Goal: Check status: Check status

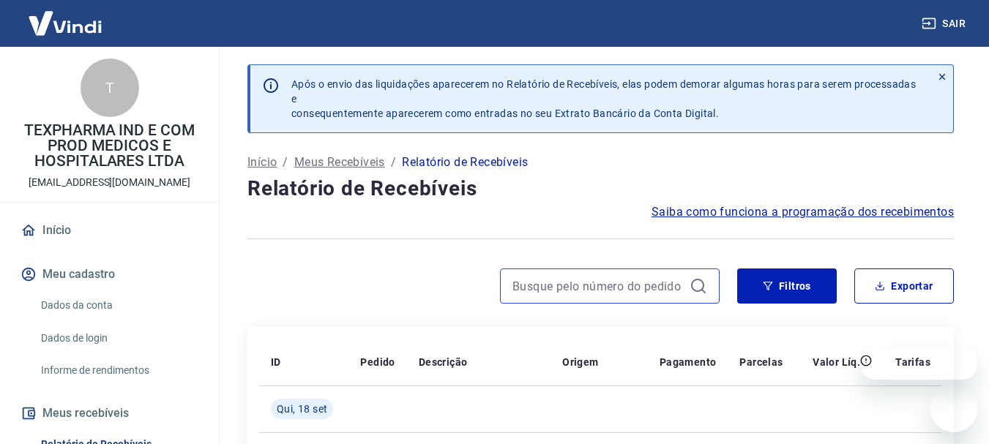
click at [629, 288] on input at bounding box center [598, 286] width 171 height 22
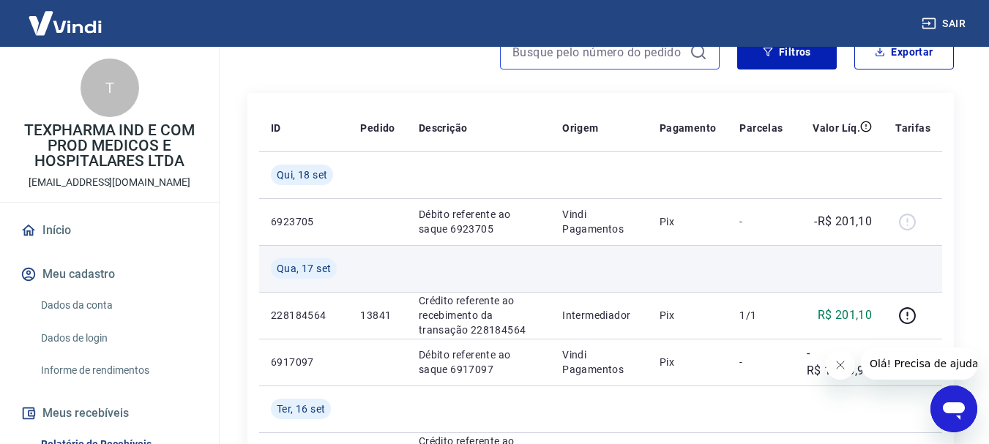
scroll to position [220, 0]
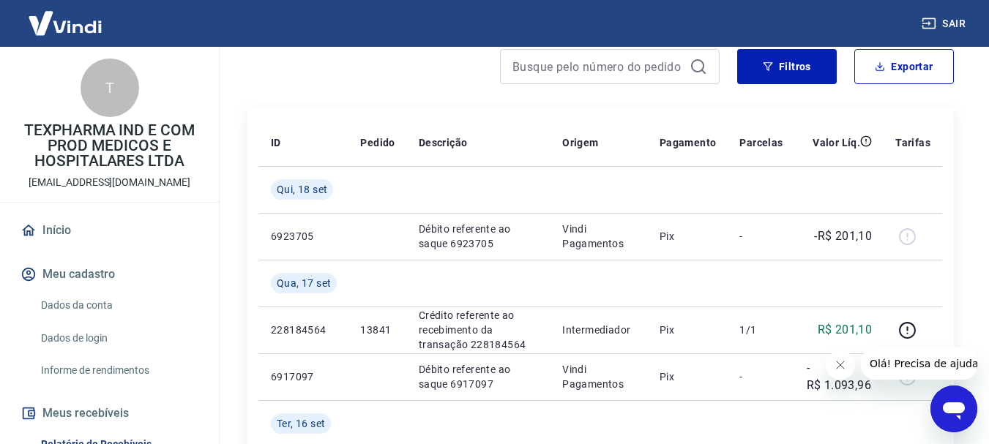
click at [834, 363] on icon "Fechar mensagem da empresa" at bounding box center [840, 366] width 12 height 12
click at [839, 363] on icon "Fechar mensagem da empresa" at bounding box center [840, 366] width 12 height 12
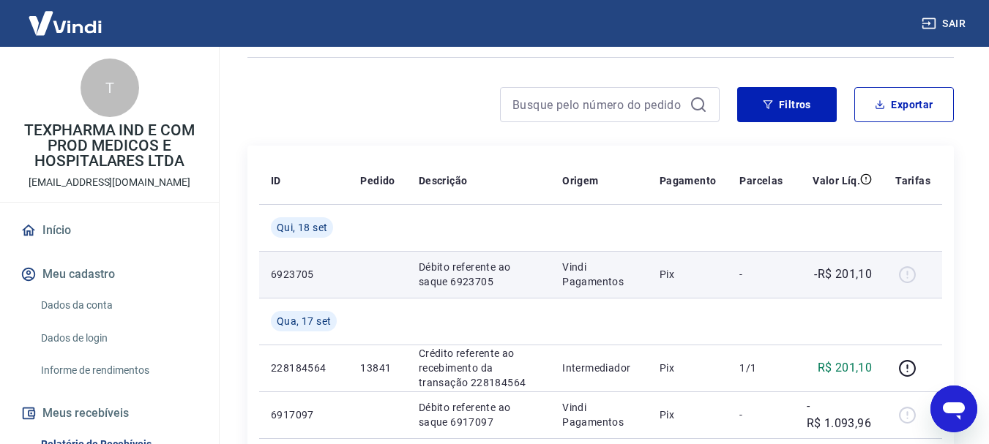
scroll to position [146, 0]
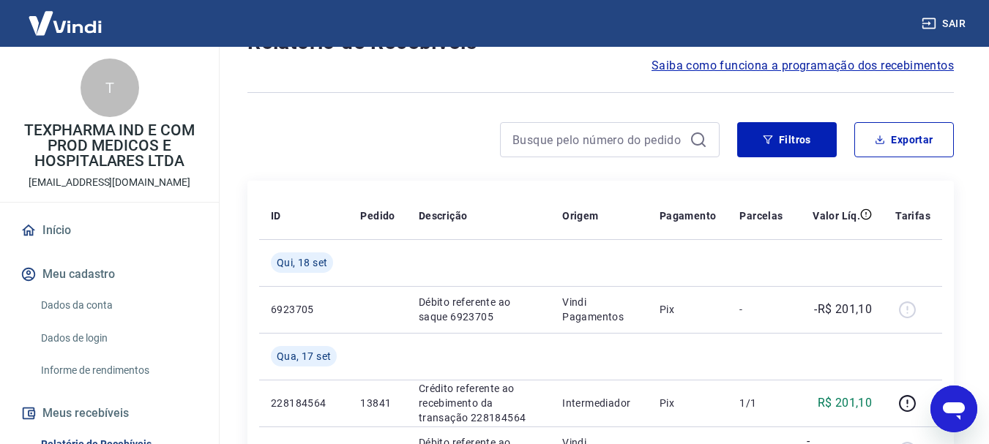
click at [699, 140] on icon at bounding box center [699, 140] width 18 height 18
click at [601, 133] on input at bounding box center [598, 140] width 171 height 22
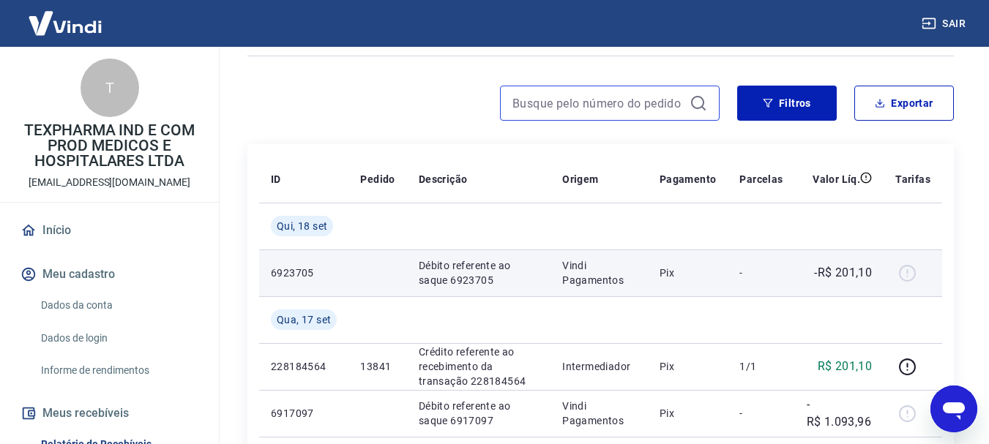
scroll to position [209, 0]
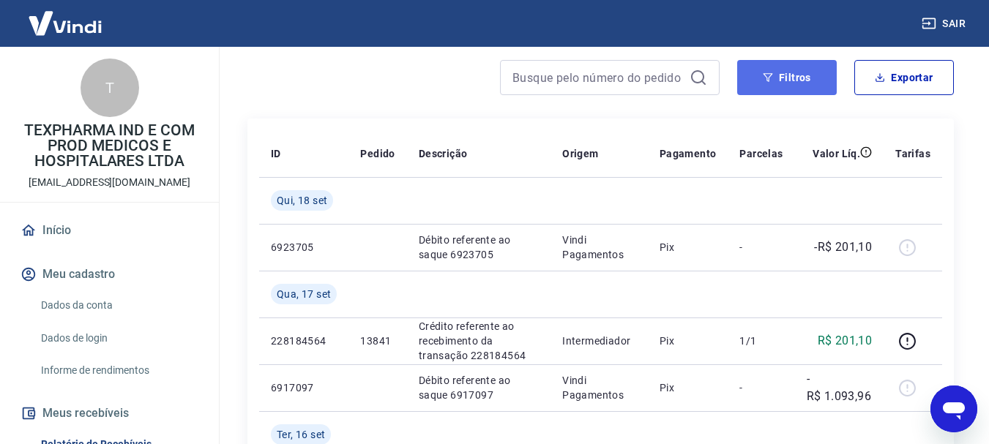
click at [759, 68] on button "Filtros" at bounding box center [787, 77] width 100 height 35
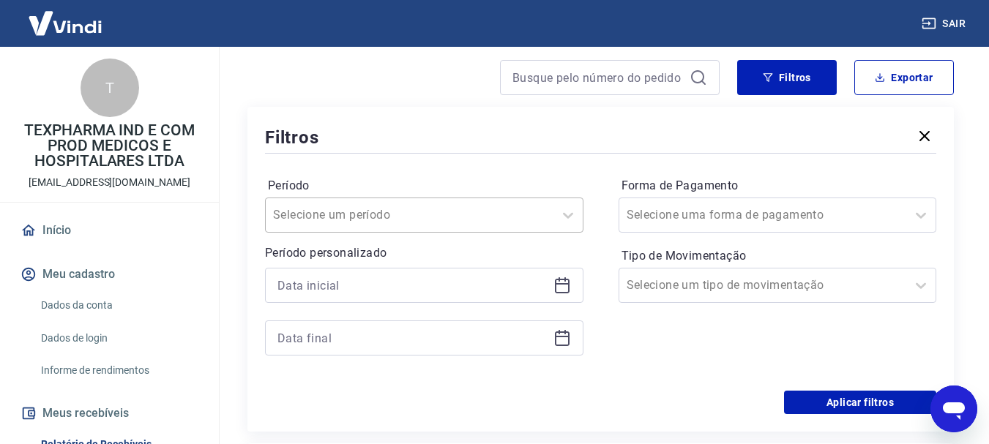
click at [443, 219] on div "Selecione um período" at bounding box center [410, 215] width 288 height 26
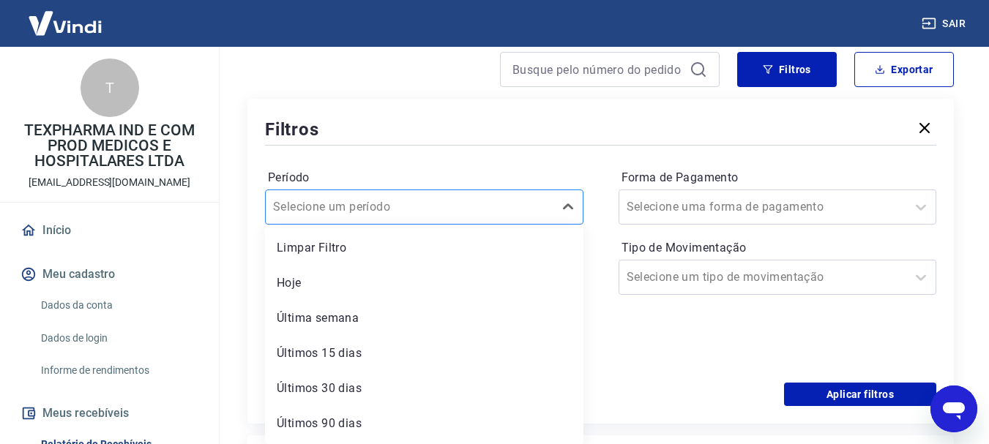
click at [443, 219] on div "Selecione um período" at bounding box center [410, 207] width 288 height 26
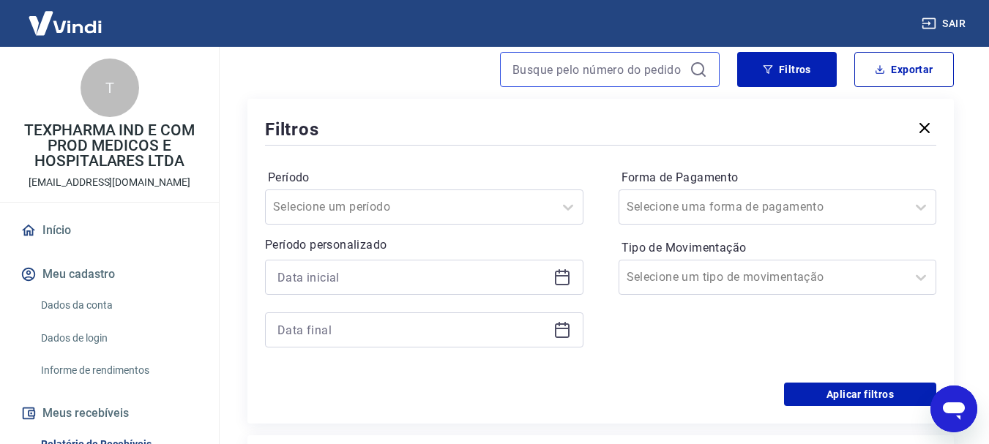
click at [575, 59] on input at bounding box center [598, 70] width 171 height 22
type input "2281"
click at [691, 65] on icon at bounding box center [699, 70] width 18 height 18
click at [693, 66] on icon at bounding box center [697, 68] width 13 height 13
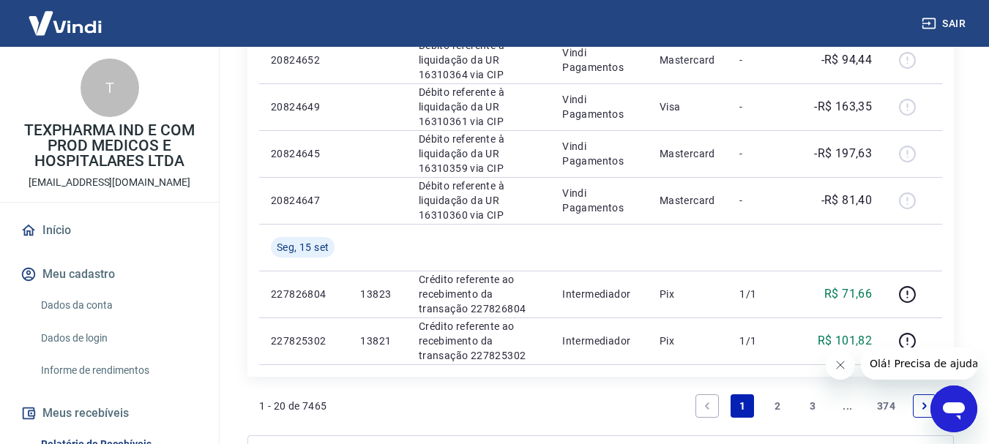
scroll to position [1172, 0]
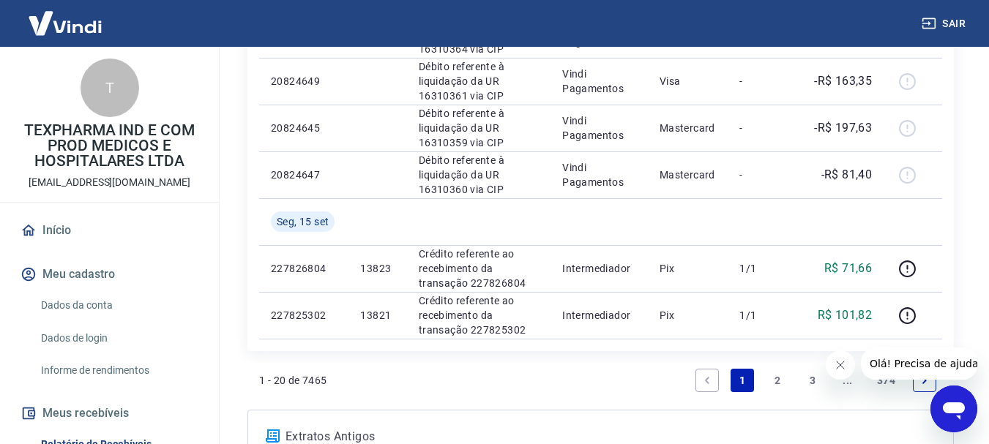
click at [771, 377] on link "2" at bounding box center [777, 380] width 23 height 23
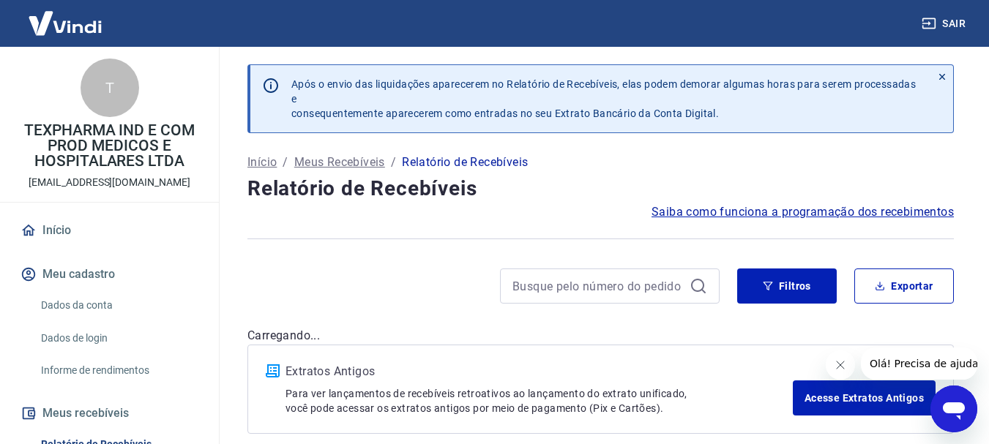
click at [834, 368] on icon "Fechar mensagem da empresa" at bounding box center [840, 366] width 12 height 12
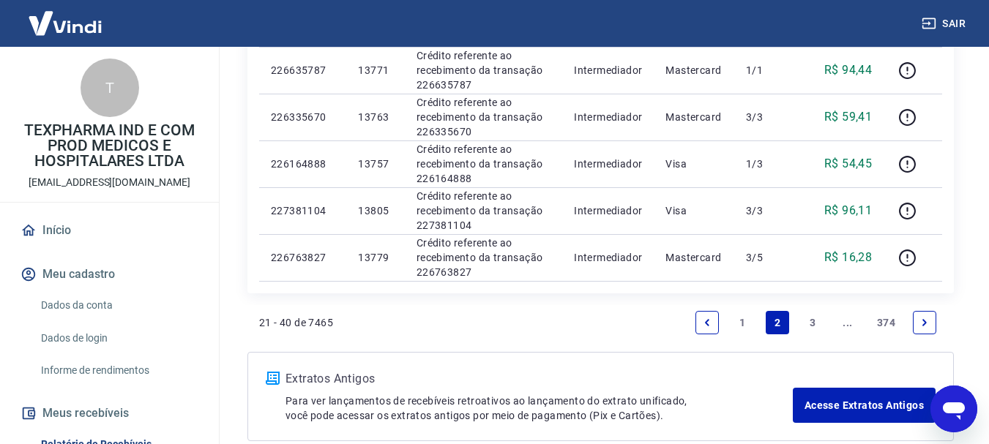
scroll to position [1098, 0]
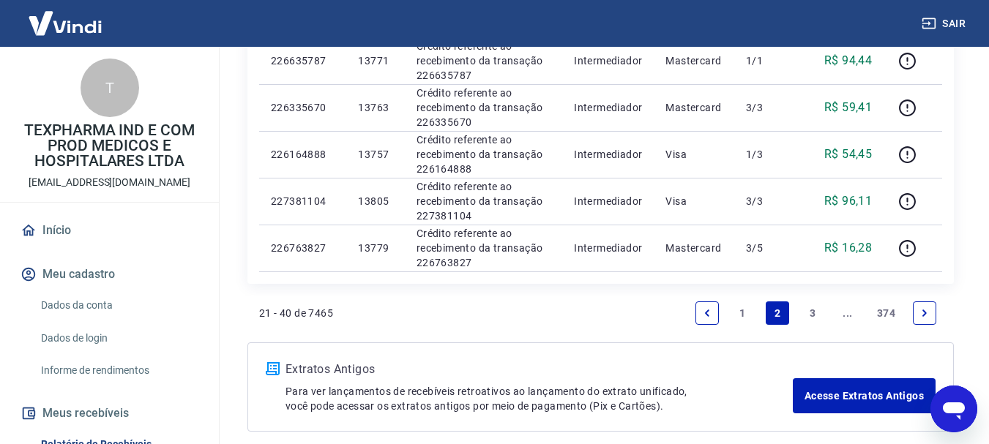
click at [746, 307] on link "1" at bounding box center [742, 313] width 23 height 23
